Goal: Transaction & Acquisition: Purchase product/service

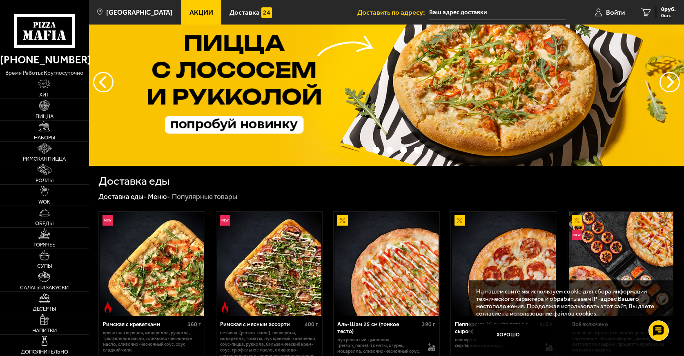
scroll to position [123, 0]
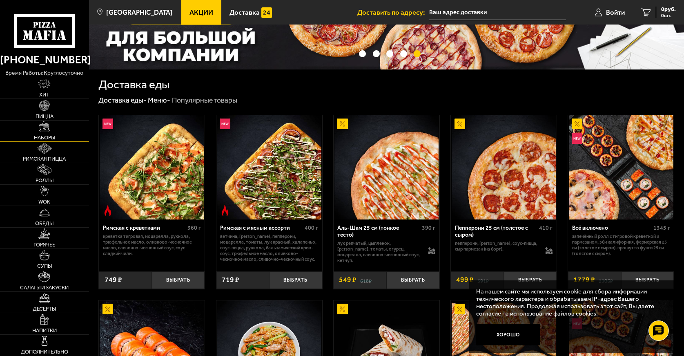
click at [45, 135] on span "Наборы" at bounding box center [44, 137] width 21 height 5
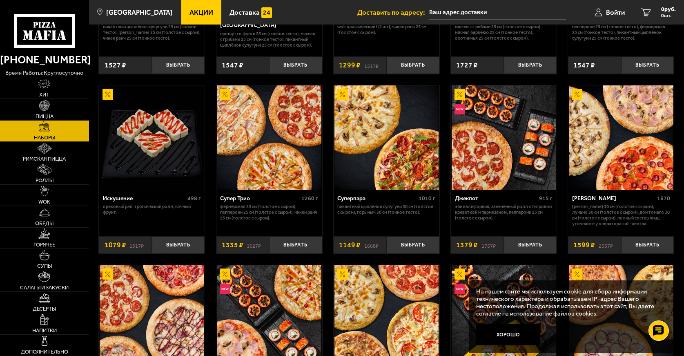
scroll to position [327, 0]
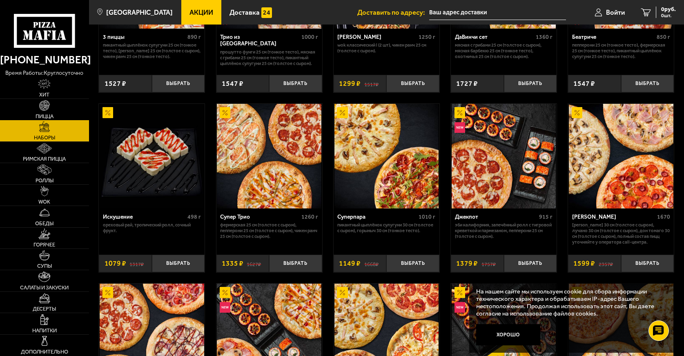
click at [44, 109] on img at bounding box center [44, 105] width 11 height 11
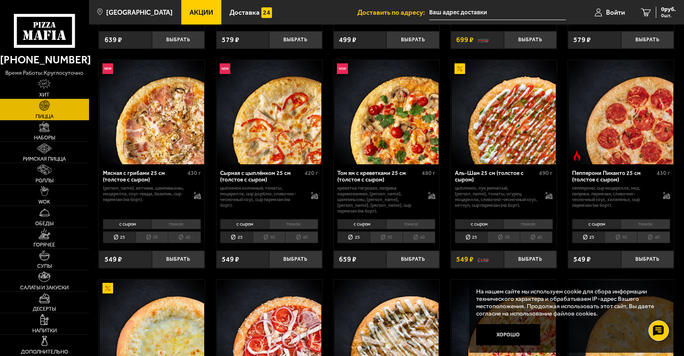
scroll to position [245, 0]
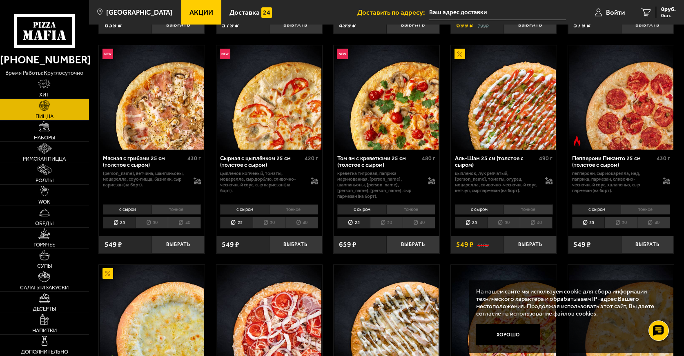
click at [508, 216] on li "30" at bounding box center [503, 222] width 33 height 12
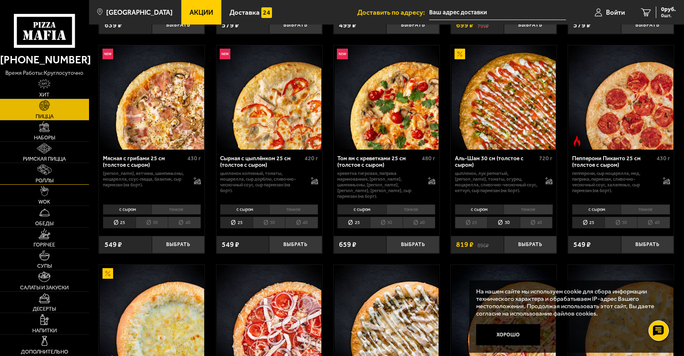
click at [48, 178] on span "Роллы" at bounding box center [45, 180] width 18 height 5
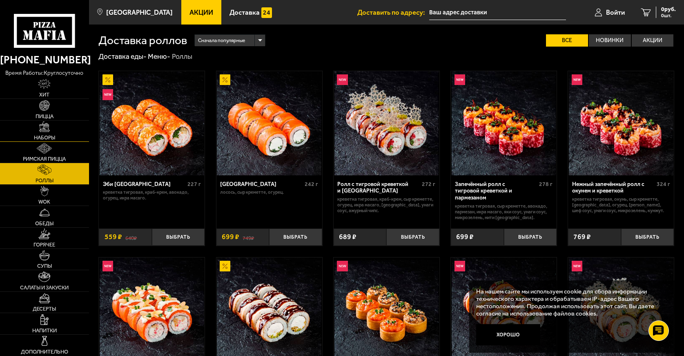
click at [38, 131] on link "Наборы" at bounding box center [44, 130] width 89 height 21
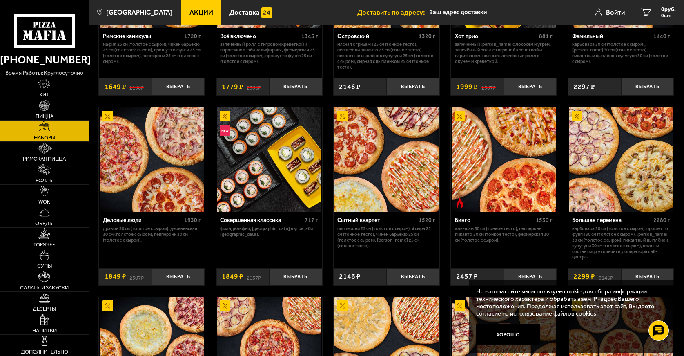
scroll to position [694, 0]
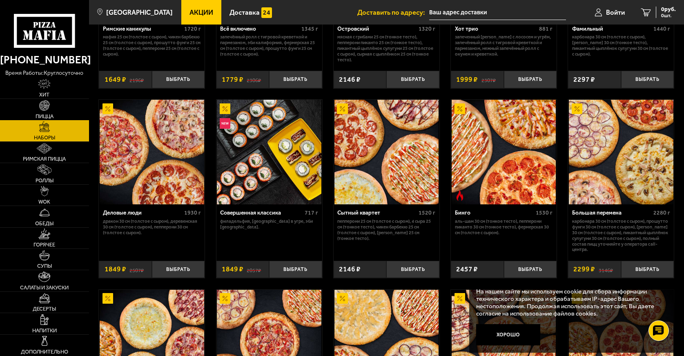
click at [49, 104] on img at bounding box center [44, 105] width 11 height 11
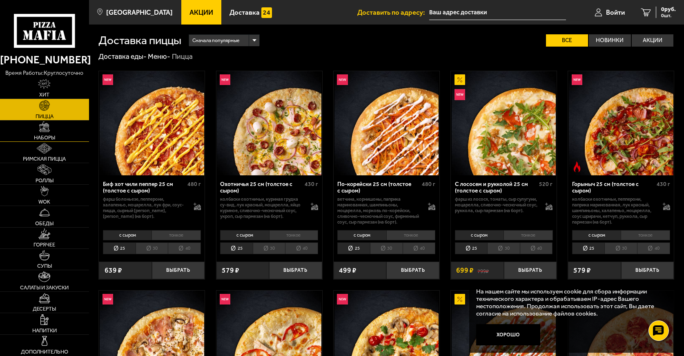
click at [49, 130] on img at bounding box center [44, 126] width 11 height 11
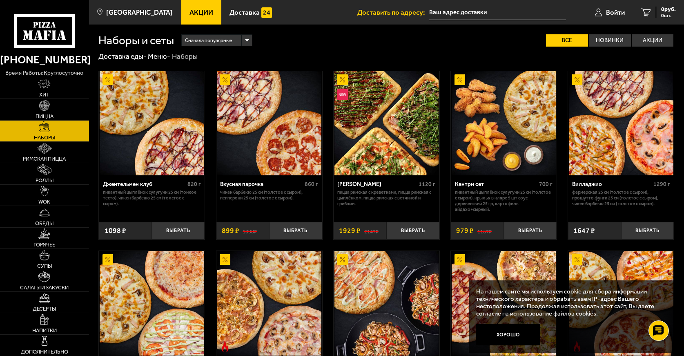
click at [390, 194] on p "Пицца Римская с креветками, Пицца Римская с цыплёнком, Пицца Римская с ветчиной…" at bounding box center [386, 198] width 98 height 17
click at [348, 144] on img at bounding box center [387, 123] width 105 height 105
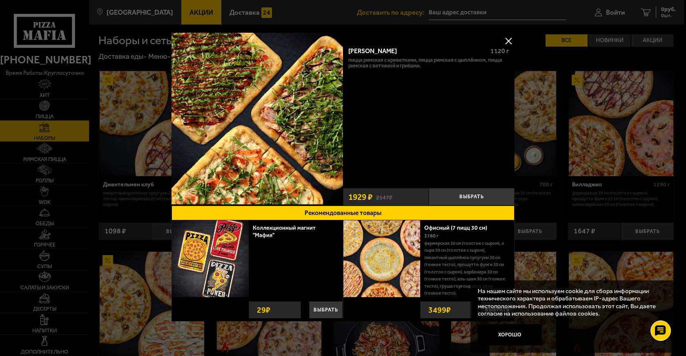
click at [504, 41] on button at bounding box center [508, 41] width 12 height 12
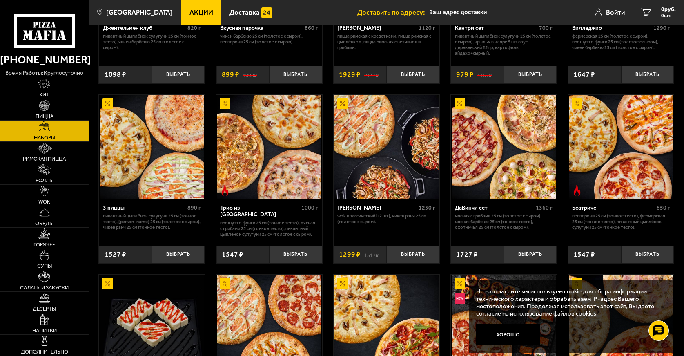
scroll to position [155, 0]
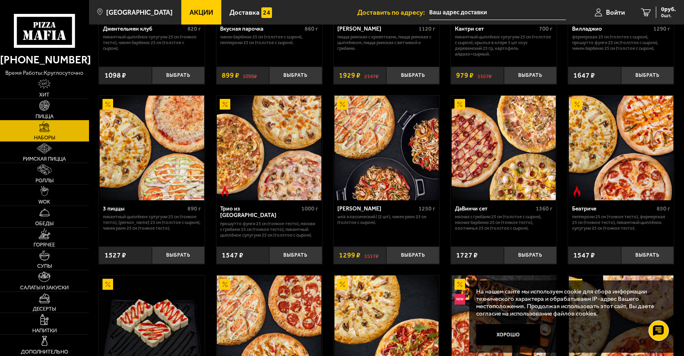
click at [44, 105] on img at bounding box center [44, 105] width 11 height 11
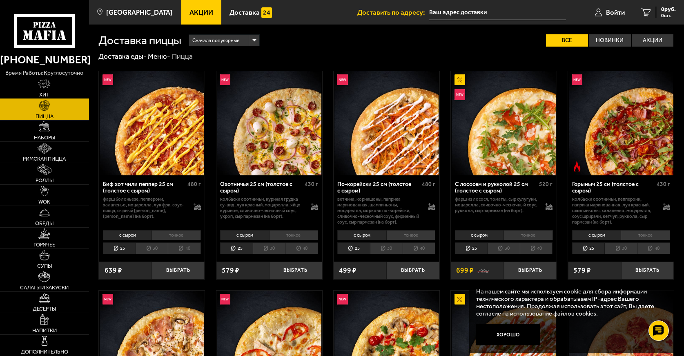
click at [45, 87] on img at bounding box center [44, 84] width 13 height 11
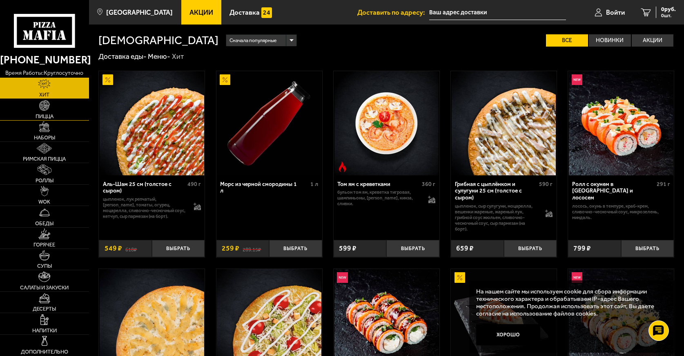
click at [43, 110] on img at bounding box center [44, 105] width 11 height 11
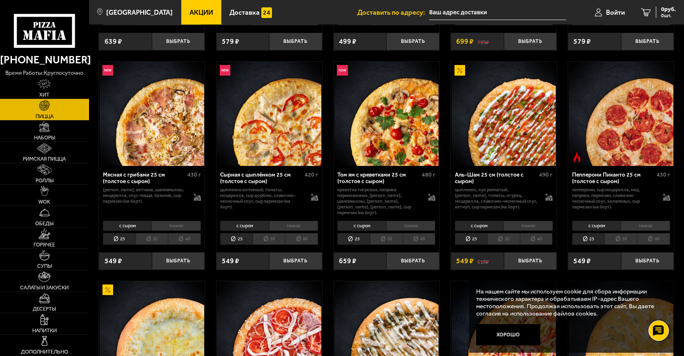
scroll to position [245, 0]
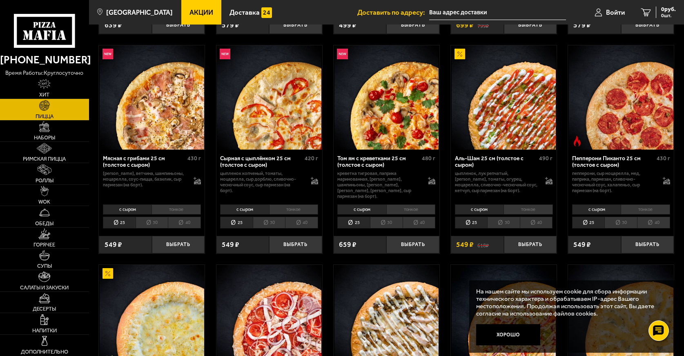
click at [505, 218] on li "30" at bounding box center [503, 222] width 33 height 12
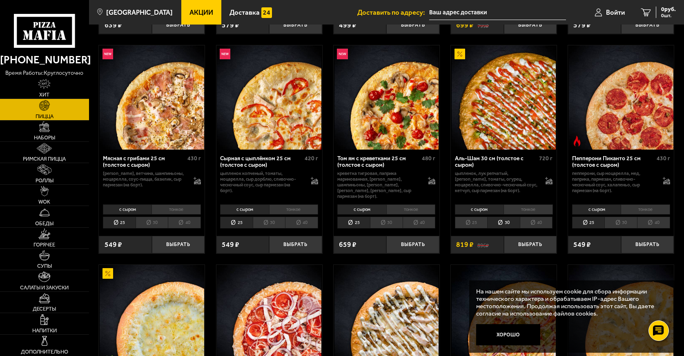
click at [539, 216] on li "40" at bounding box center [536, 222] width 33 height 12
click at [40, 130] on img at bounding box center [44, 126] width 11 height 11
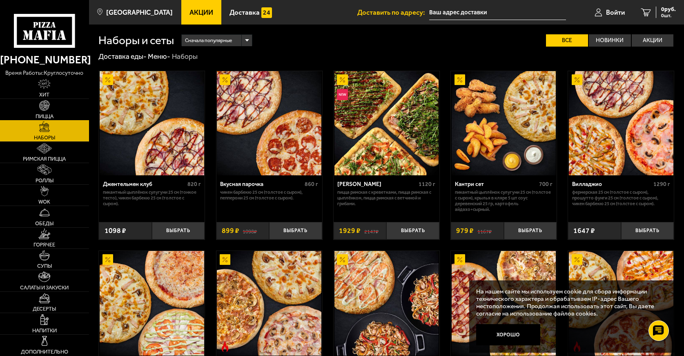
click at [41, 110] on img at bounding box center [44, 105] width 11 height 11
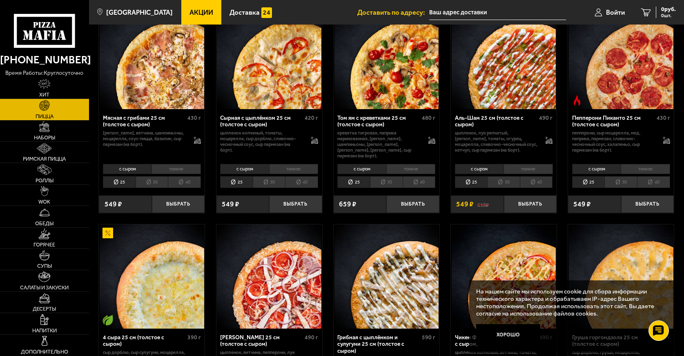
scroll to position [286, 0]
click at [542, 176] on li "40" at bounding box center [536, 182] width 33 height 12
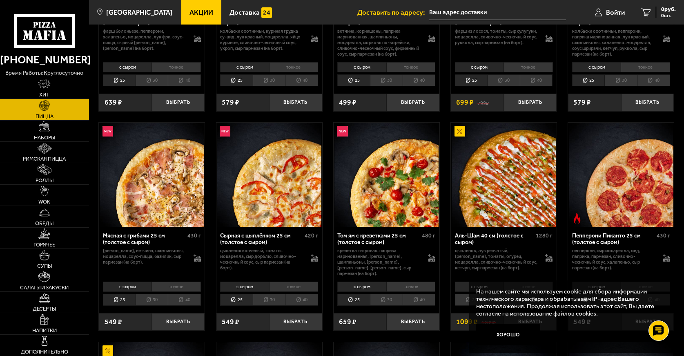
scroll to position [163, 0]
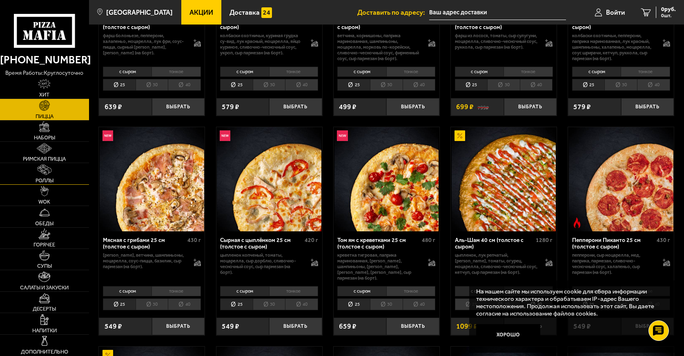
click at [44, 169] on img at bounding box center [44, 169] width 13 height 11
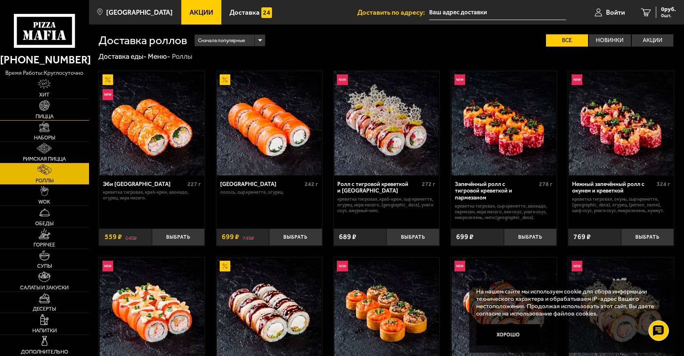
click at [42, 109] on img at bounding box center [44, 105] width 11 height 11
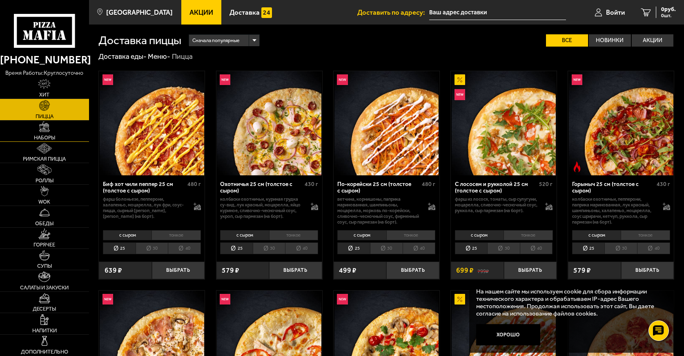
click at [45, 135] on span "Наборы" at bounding box center [44, 137] width 21 height 5
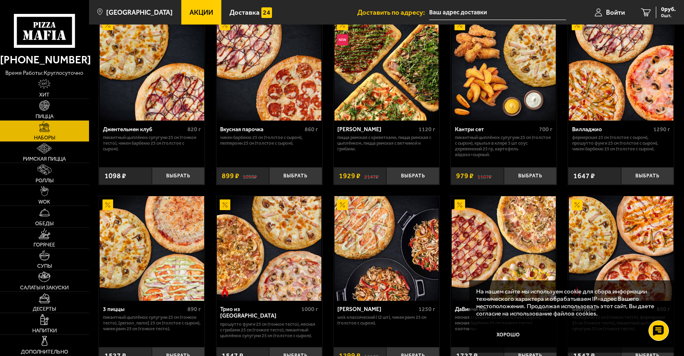
scroll to position [41, 0]
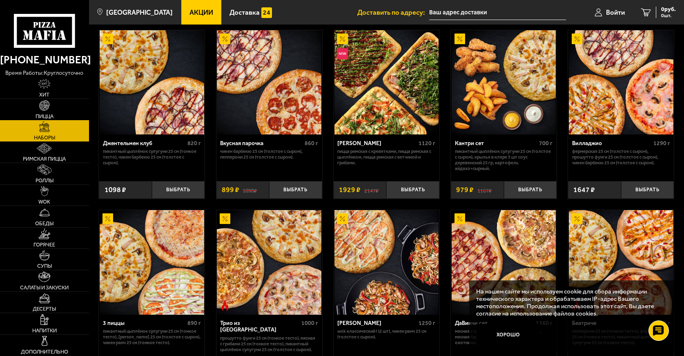
click at [42, 110] on img at bounding box center [44, 105] width 11 height 11
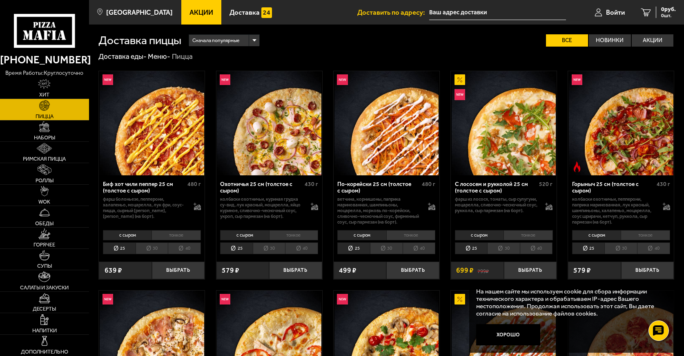
click at [300, 247] on li "40" at bounding box center [301, 248] width 33 height 12
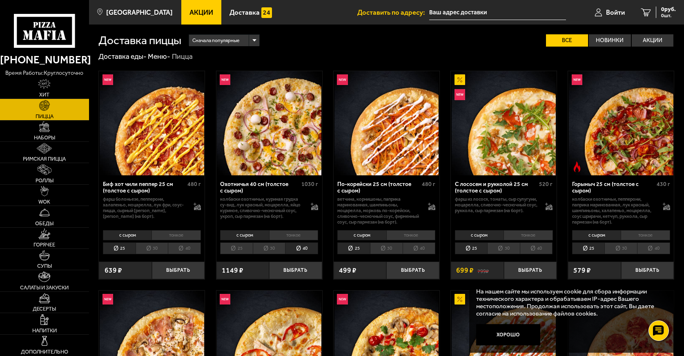
click at [270, 251] on li "30" at bounding box center [269, 248] width 33 height 12
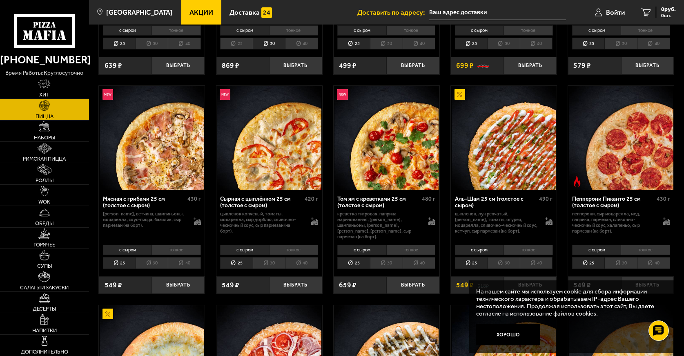
scroll to position [204, 0]
click at [538, 257] on li "40" at bounding box center [536, 263] width 33 height 12
